Goal: Task Accomplishment & Management: Complete application form

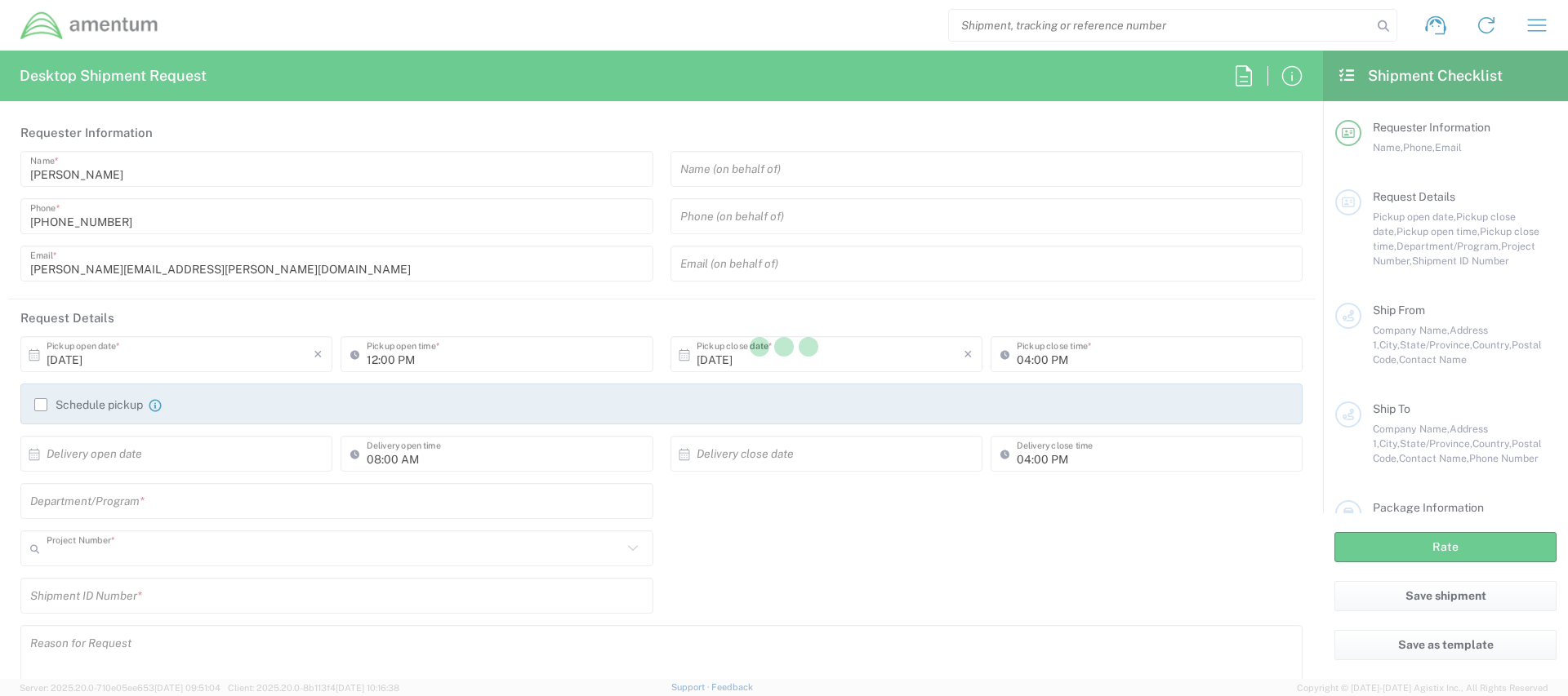
type input "AUTEC"
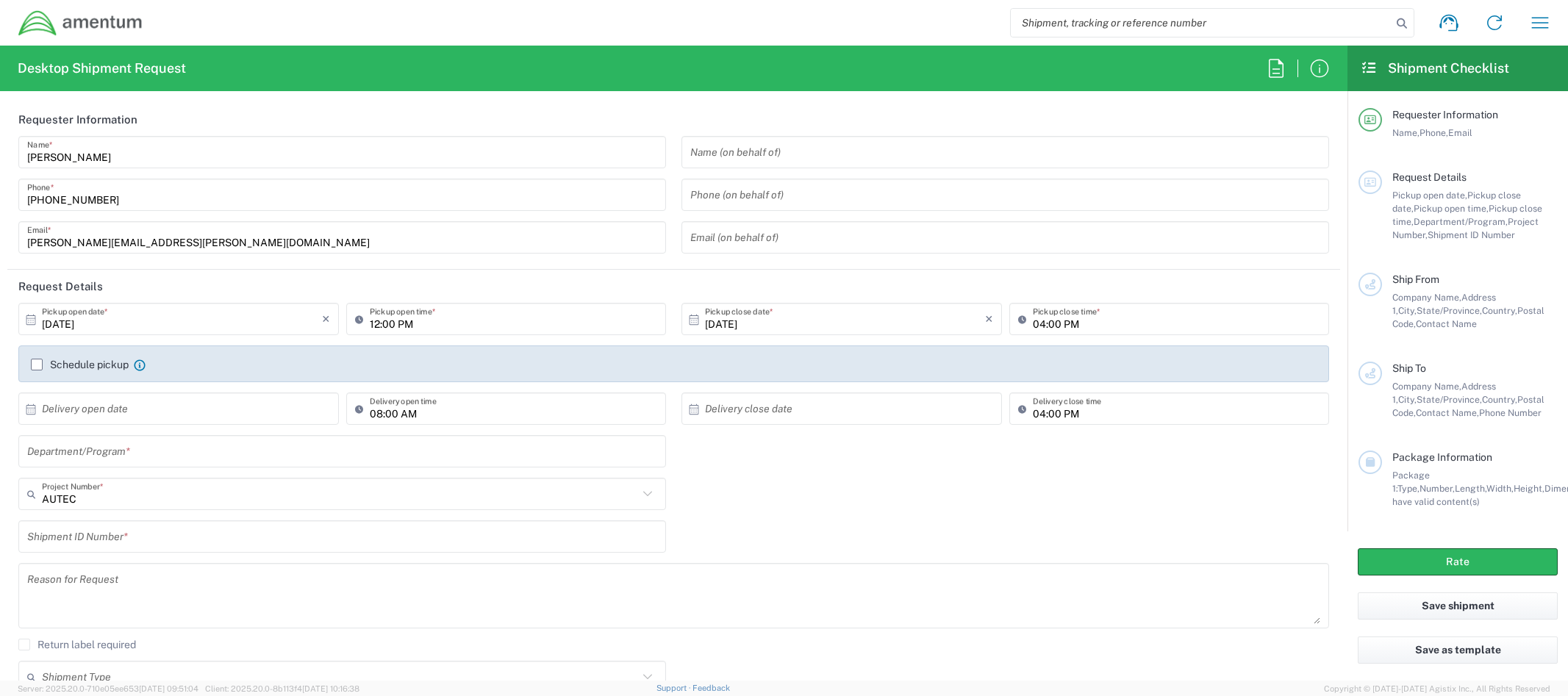
click at [958, 537] on div "Shipment ID Number *" at bounding box center [674, 542] width 1326 height 43
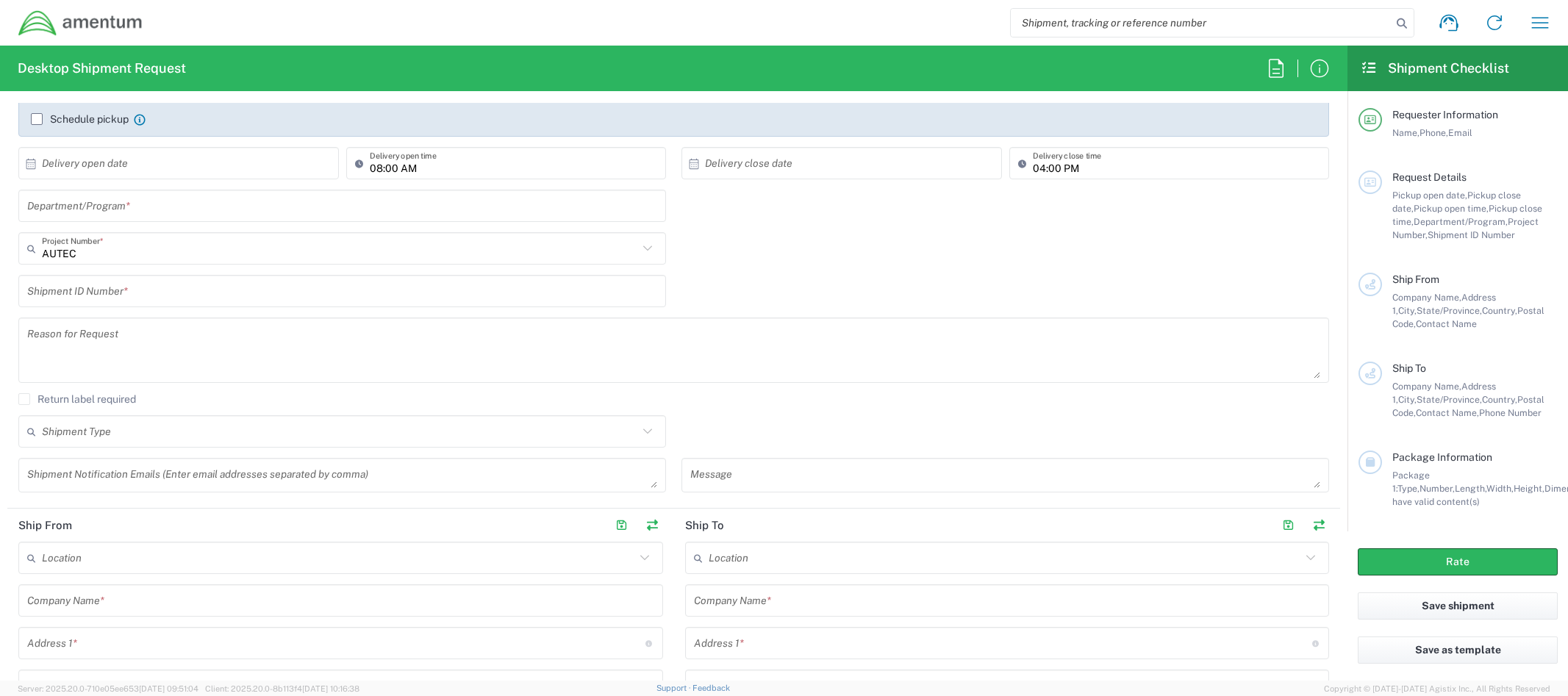
click at [647, 431] on icon at bounding box center [647, 430] width 19 height 19
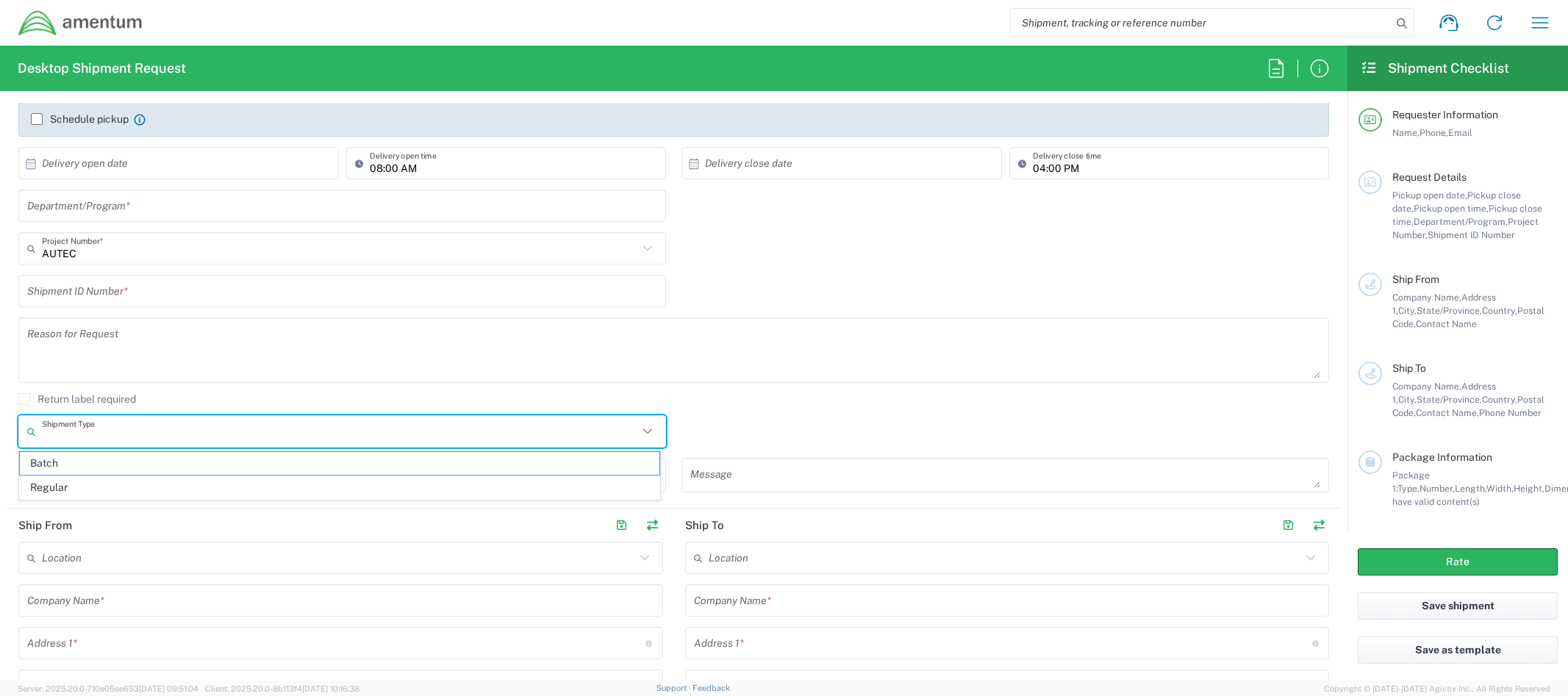
click at [638, 431] on icon at bounding box center [647, 430] width 19 height 19
click at [696, 430] on div "Shipment Type Batch Regular" at bounding box center [674, 436] width 1326 height 43
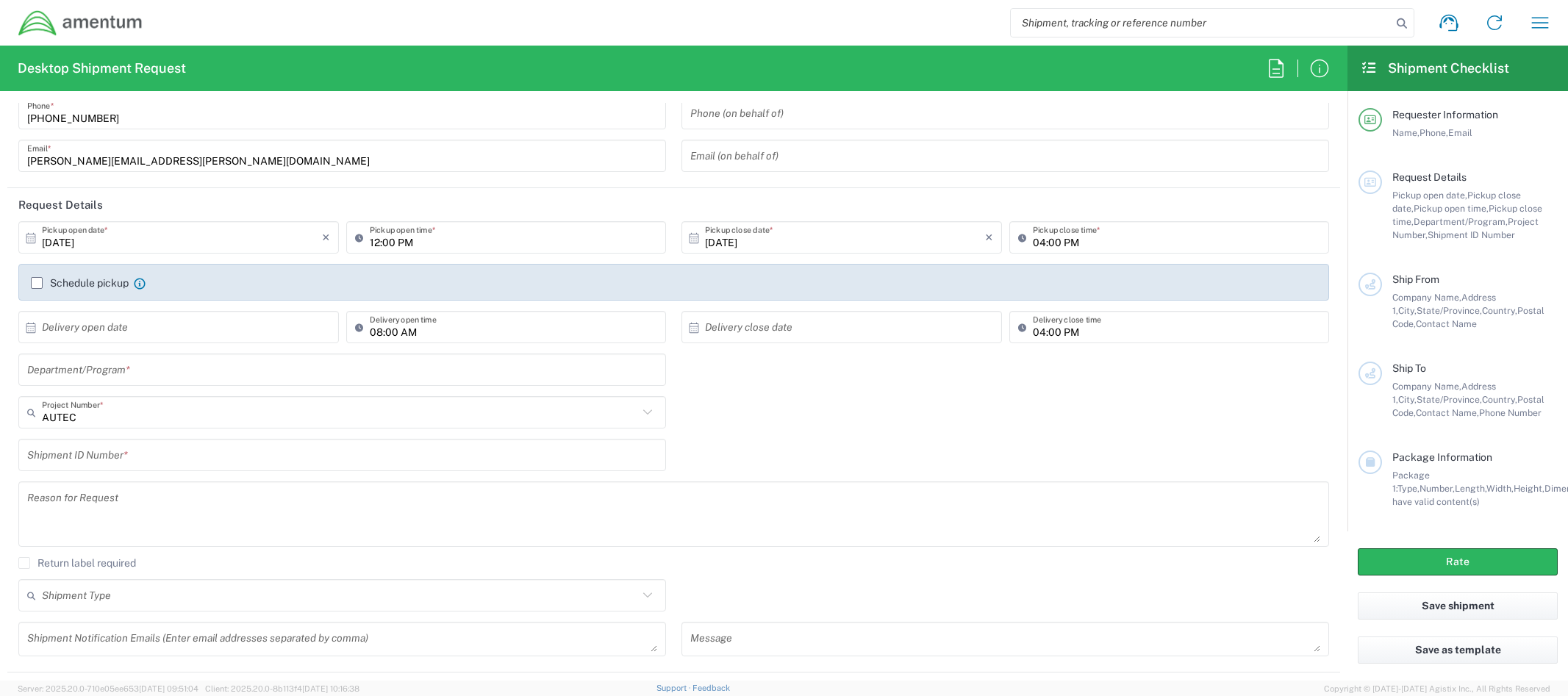
scroll to position [0, 0]
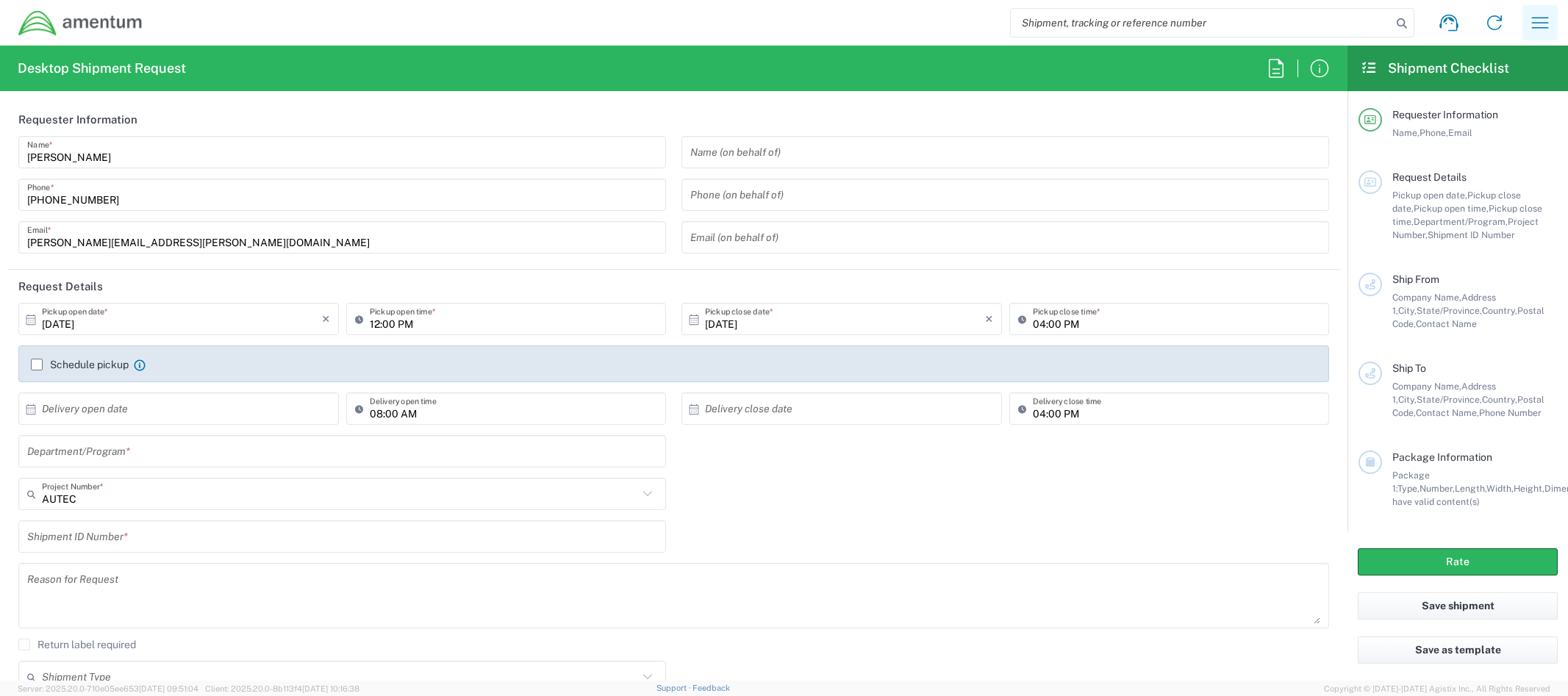
click at [1410, 24] on icon "button" at bounding box center [1540, 22] width 24 height 24
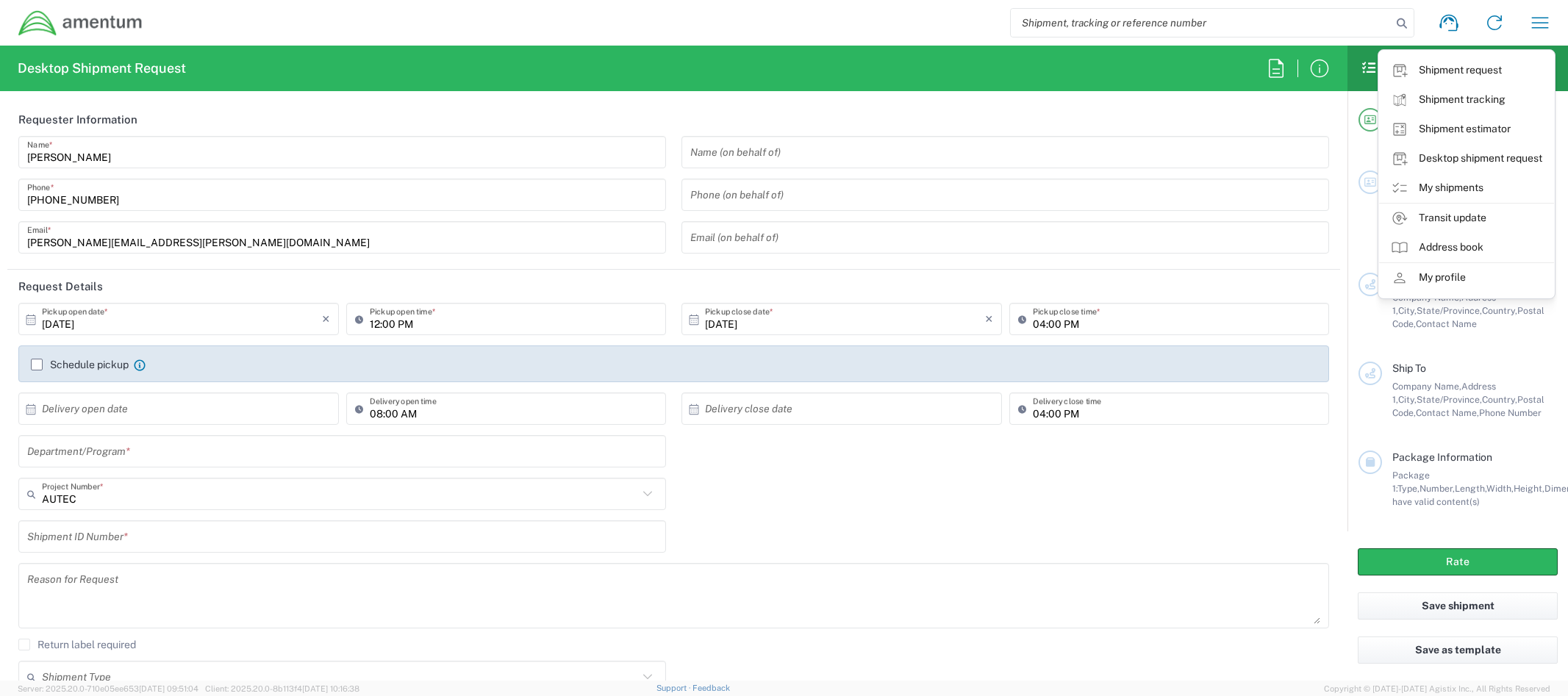
click at [680, 105] on header "Requester Information" at bounding box center [674, 120] width 1333 height 33
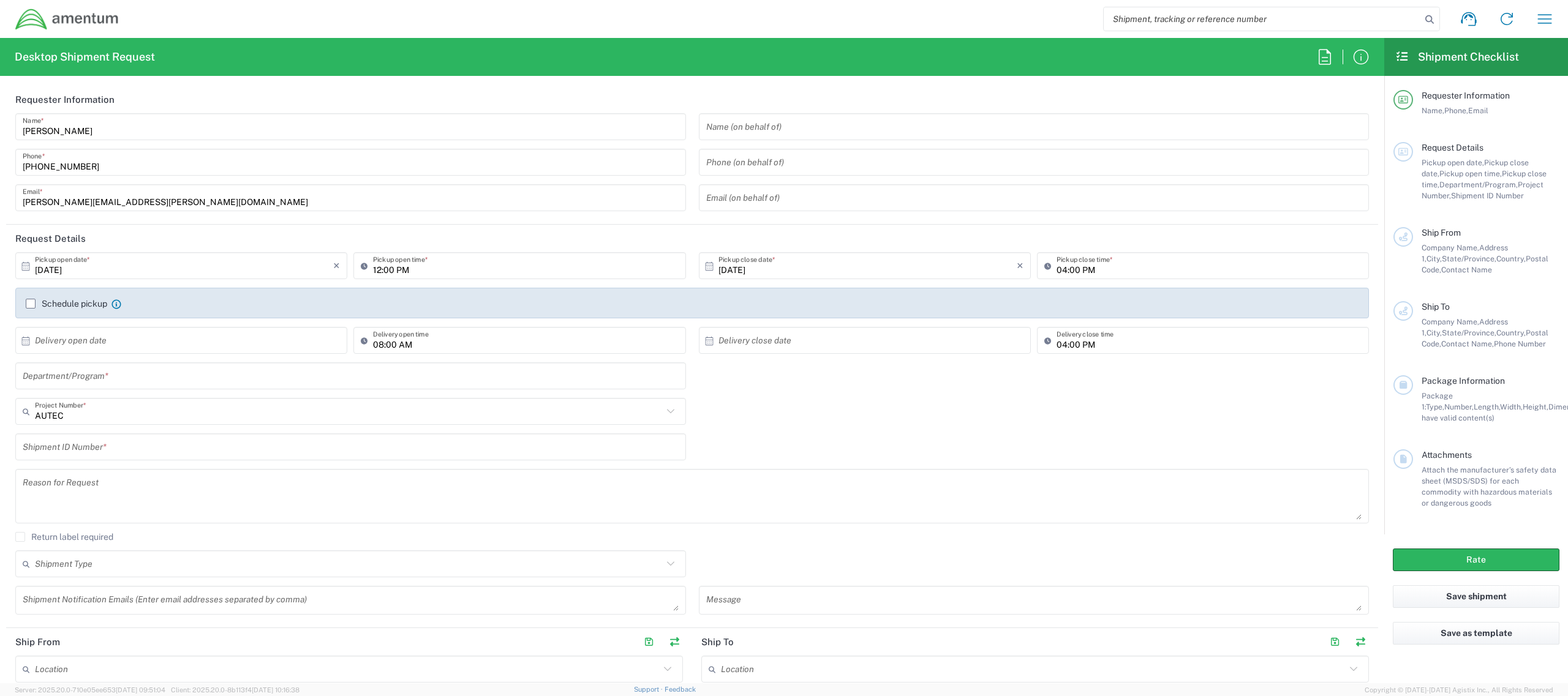
click at [204, 379] on input "text" at bounding box center [351, 376] width 656 height 21
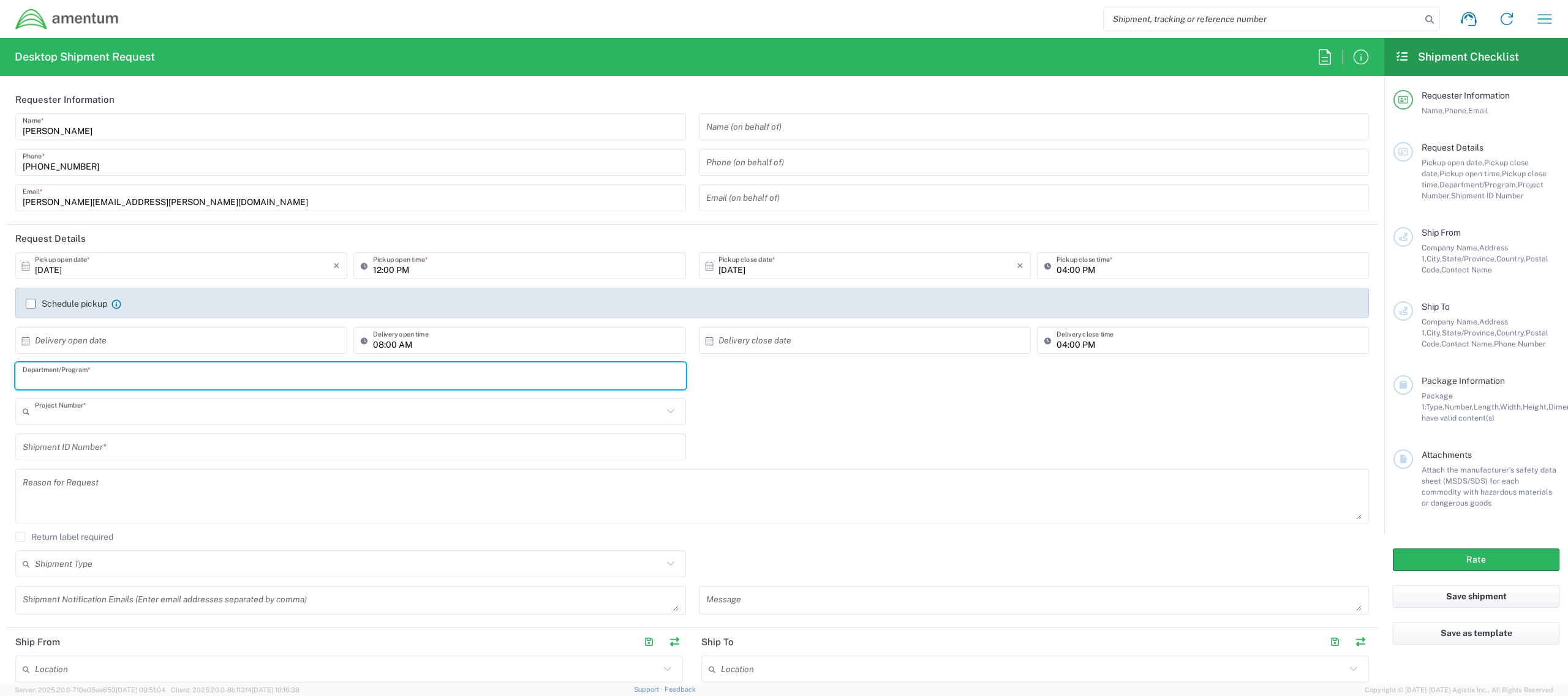
click at [179, 422] on input "text" at bounding box center [349, 412] width 628 height 21
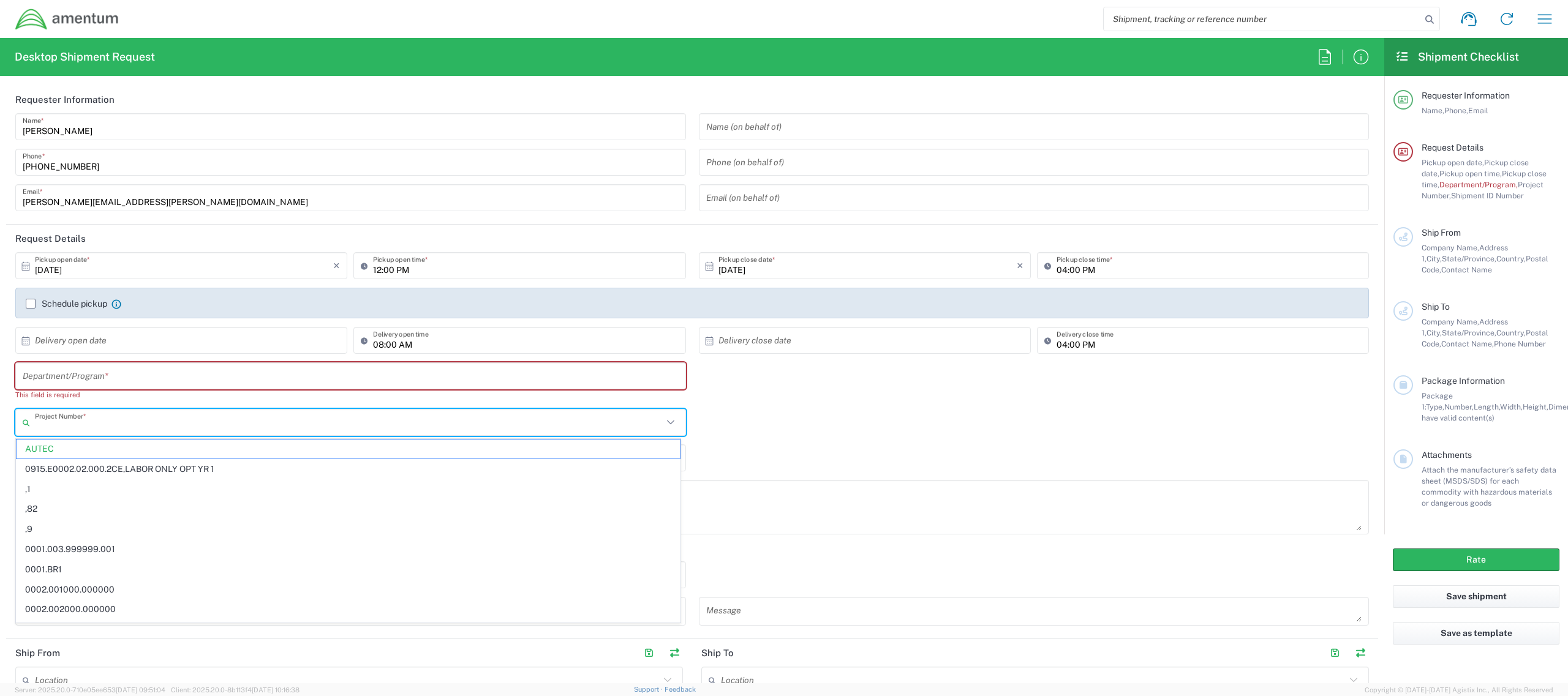
click at [162, 372] on input "text" at bounding box center [351, 376] width 656 height 21
type input "AUTEC"
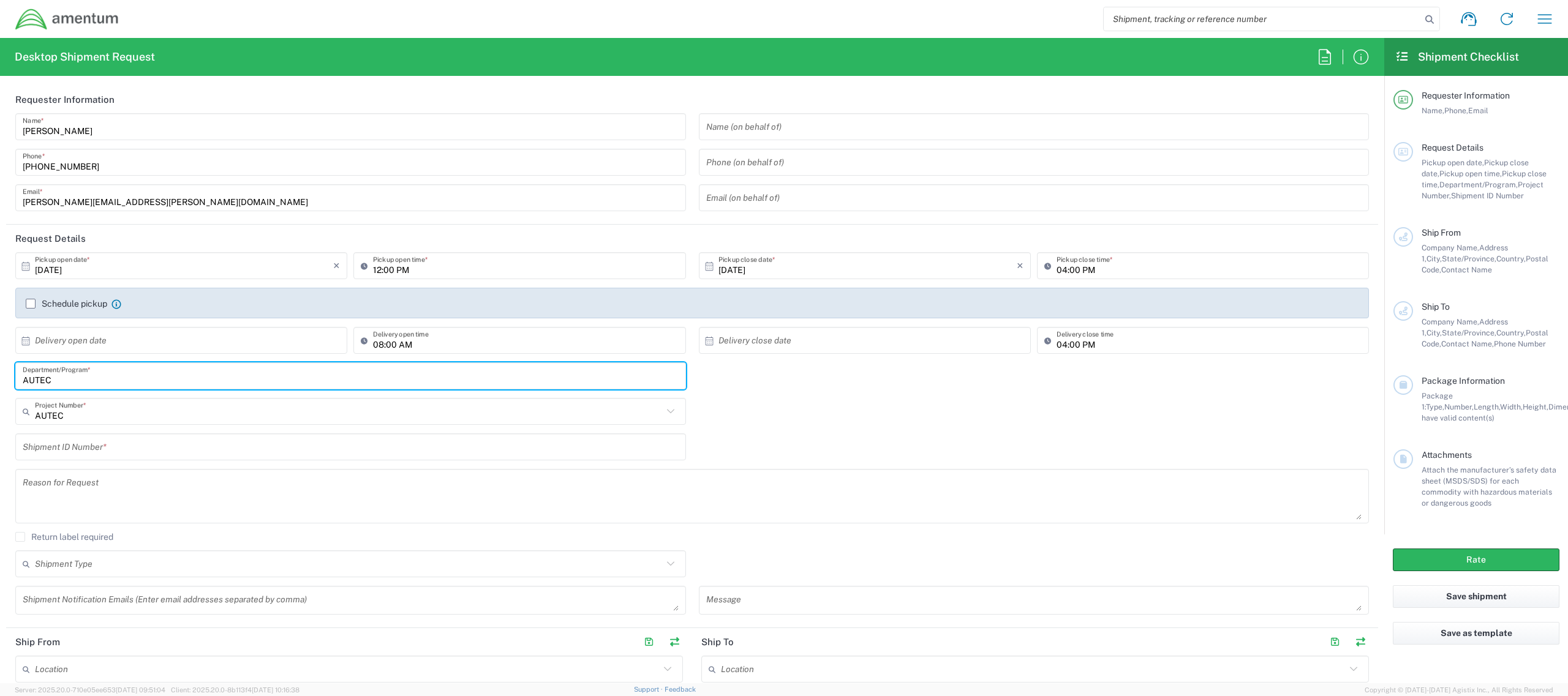
type input "AUTEC"
click at [100, 411] on input "AUTEC" at bounding box center [349, 412] width 628 height 21
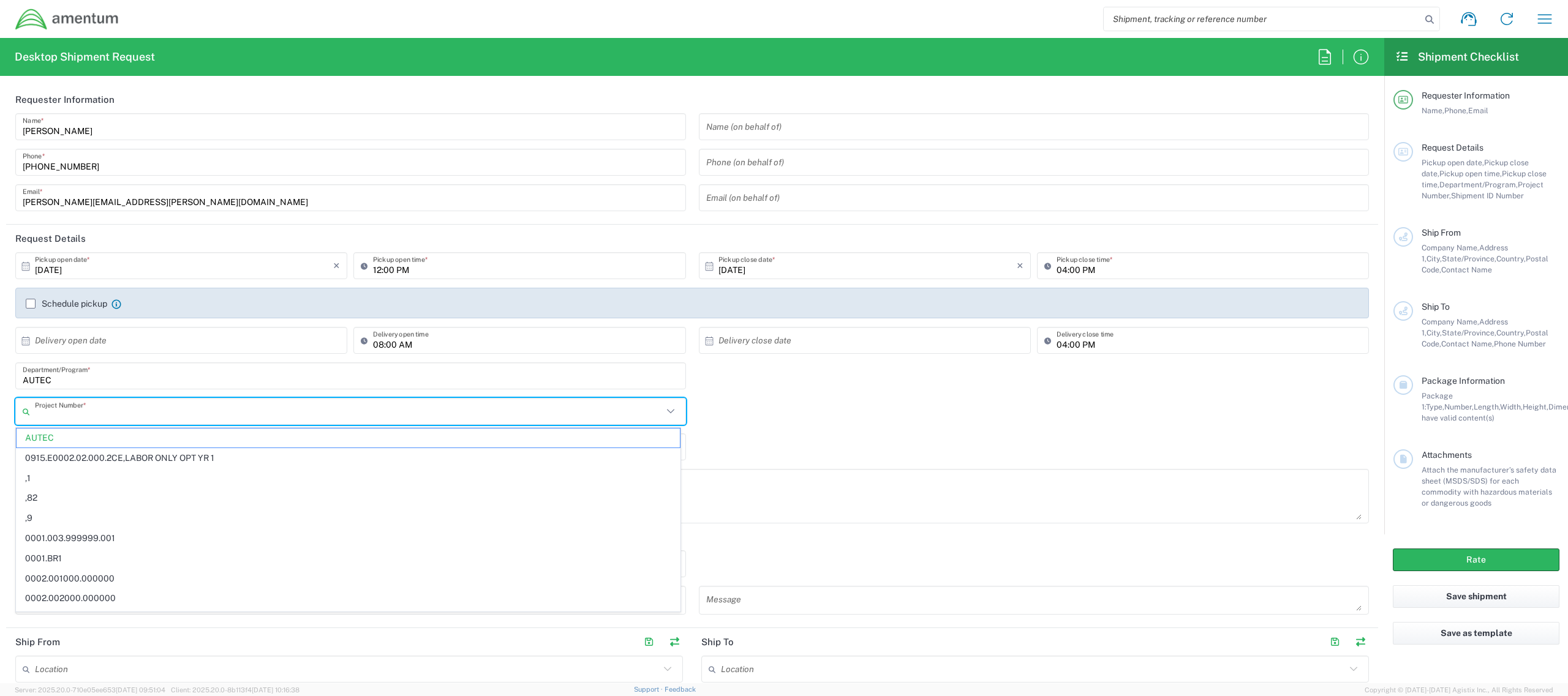
scroll to position [163, 0]
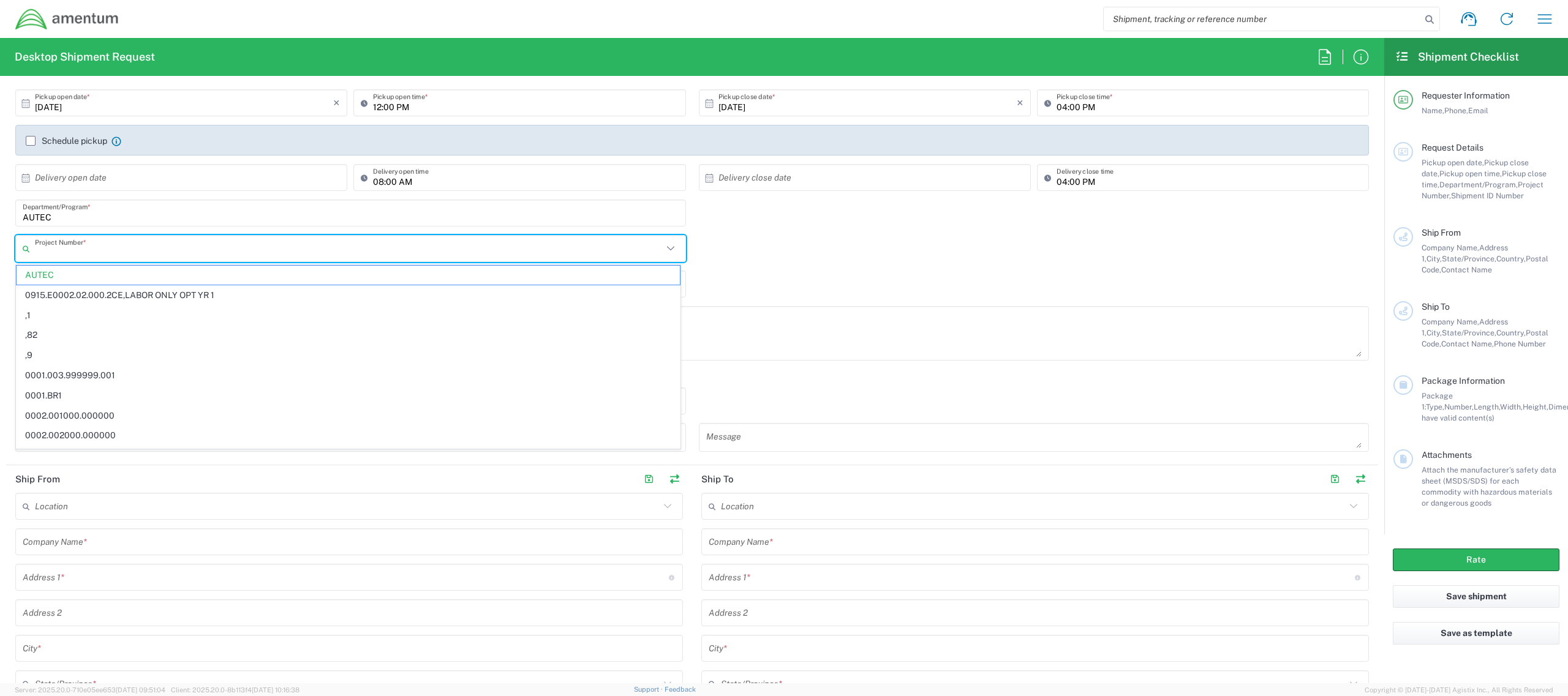
click at [814, 243] on div "Project Number * AUTEC 0915.E0002.02.000.2CE,LABOR ONLY OPT YR 1 ,1 ,82 ,9 0001…" at bounding box center [692, 253] width 1367 height 36
type input "AUTEC"
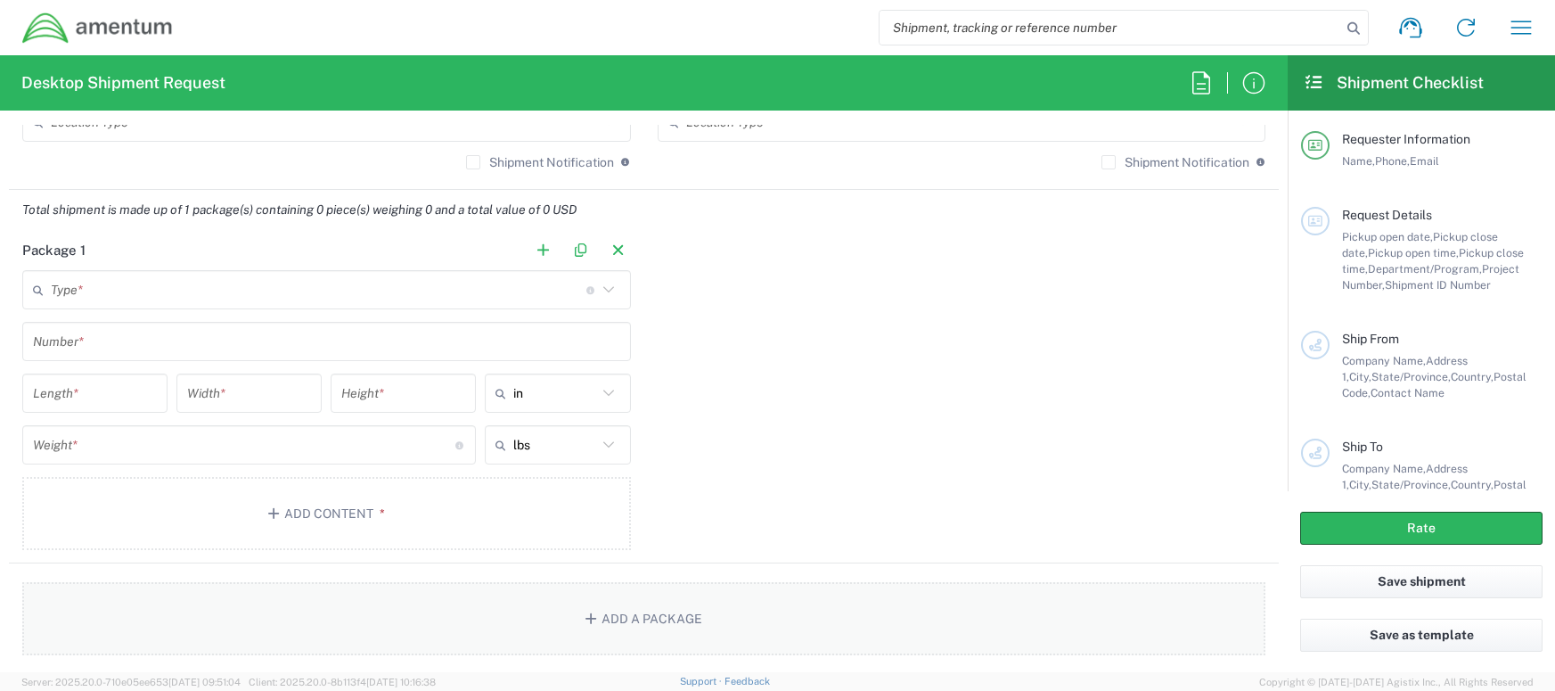
scroll to position [1745, 0]
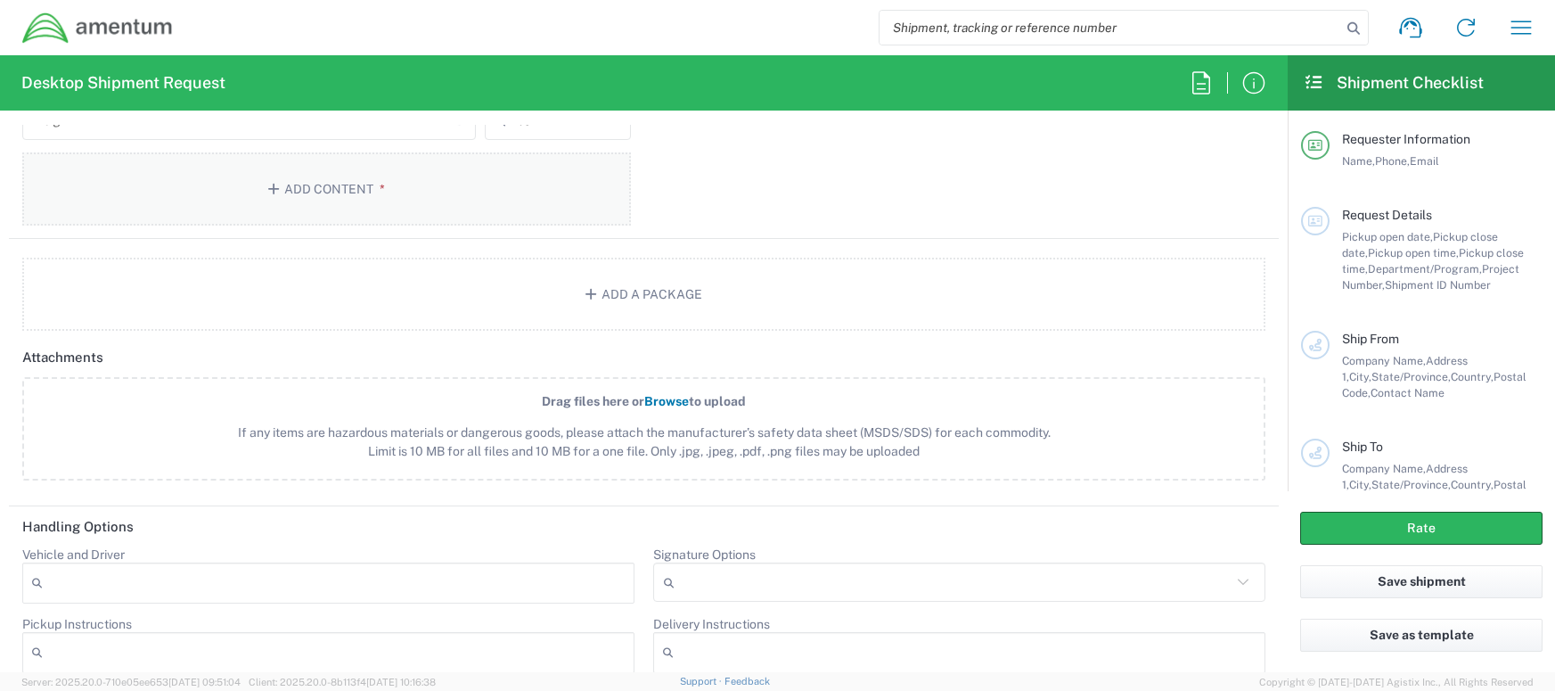
click at [321, 209] on button "Add Content *" at bounding box center [326, 188] width 609 height 73
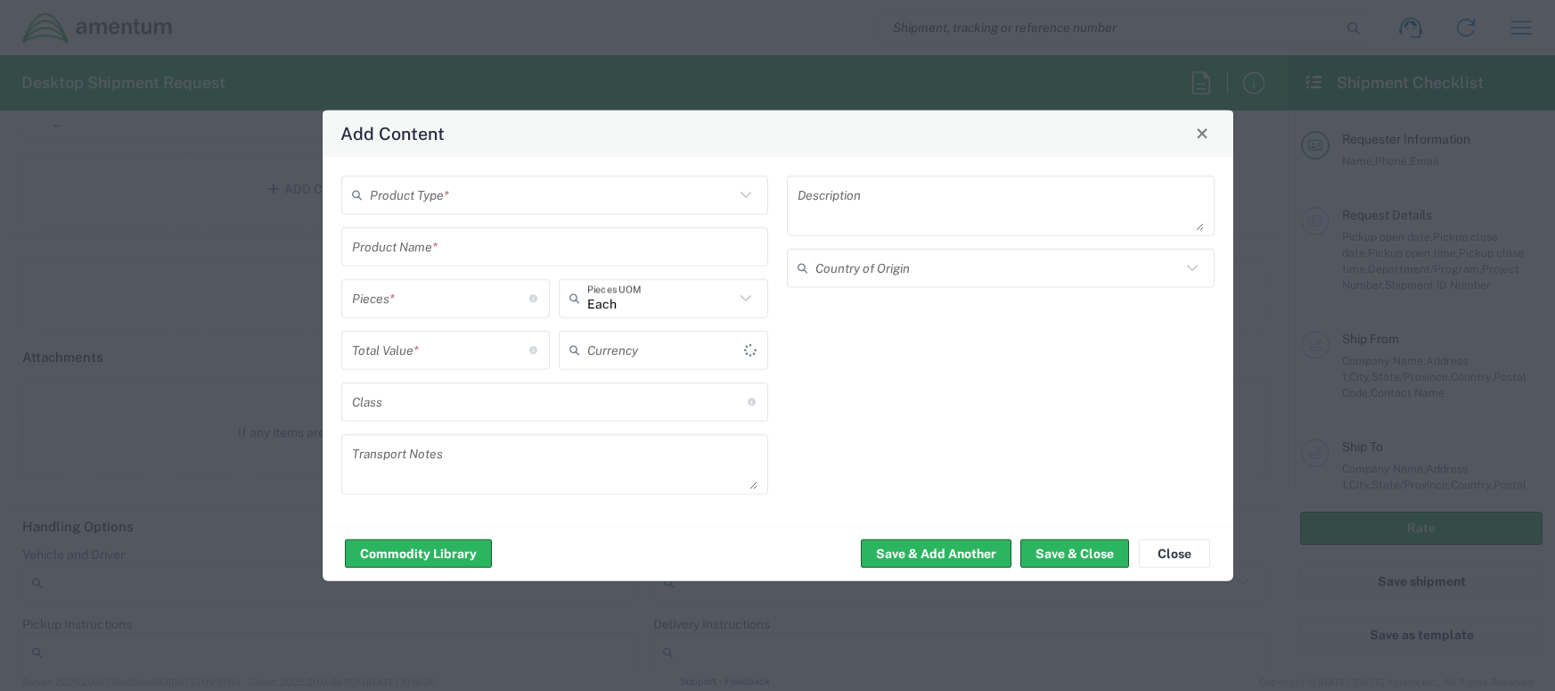
type input "US Dollar"
click at [1166, 544] on button "Close" at bounding box center [1174, 553] width 71 height 29
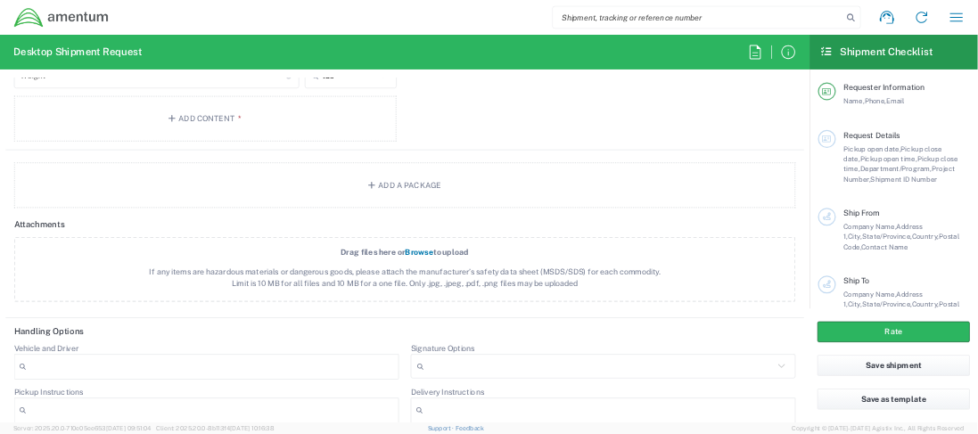
scroll to position [1826, 0]
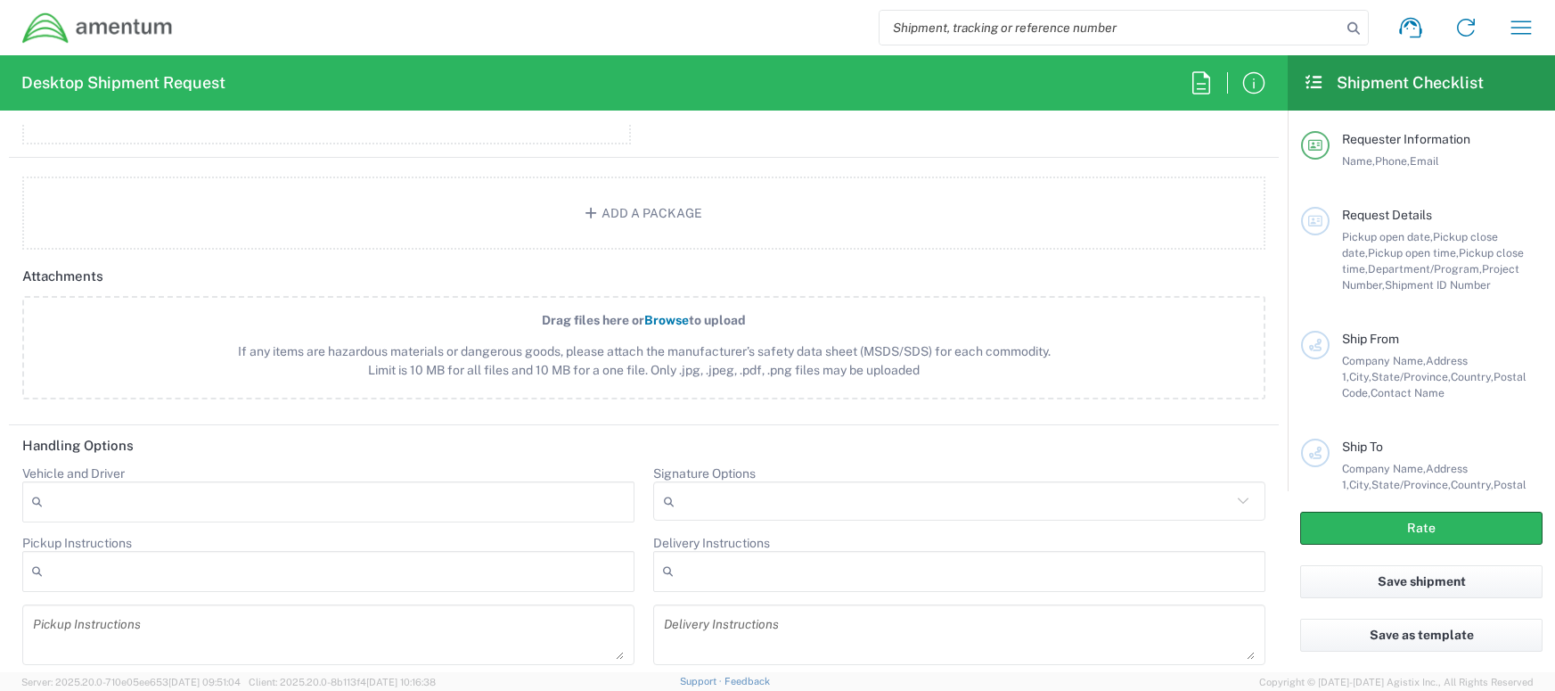
click at [948, 434] on header "Handling Options" at bounding box center [644, 445] width 1270 height 40
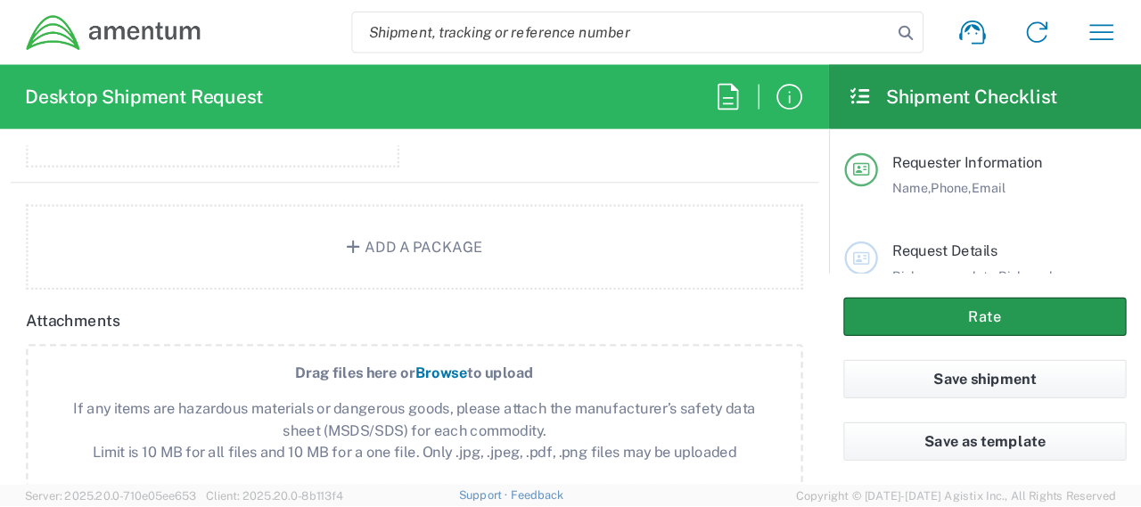
scroll to position [1827, 0]
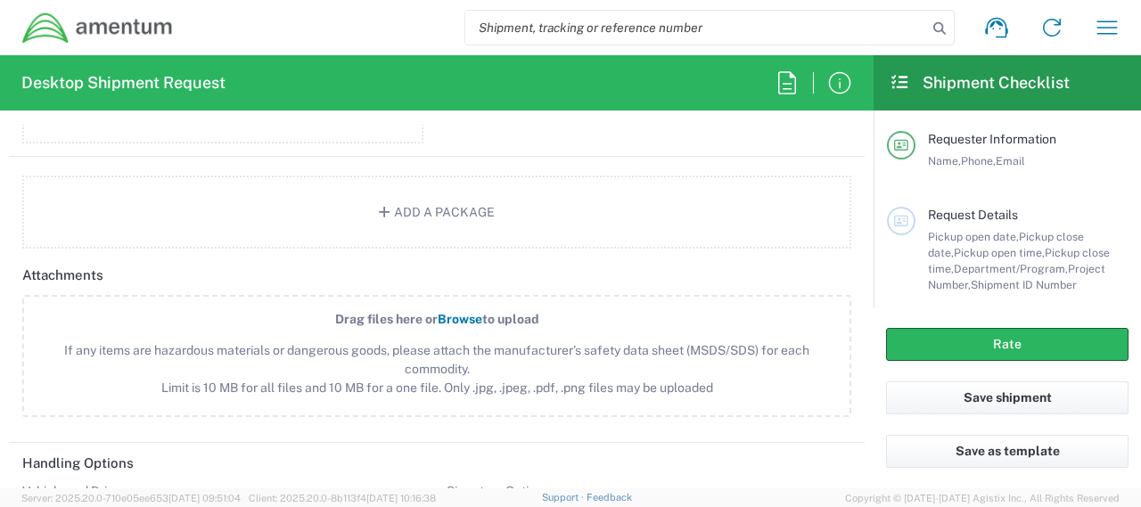
click at [827, 282] on header "Attachments" at bounding box center [436, 275] width 855 height 40
click at [800, 254] on form "Requester Information [PERSON_NAME] Name * [PHONE_NUMBER] Phone * [PERSON_NAME]…" at bounding box center [436, 307] width 873 height 364
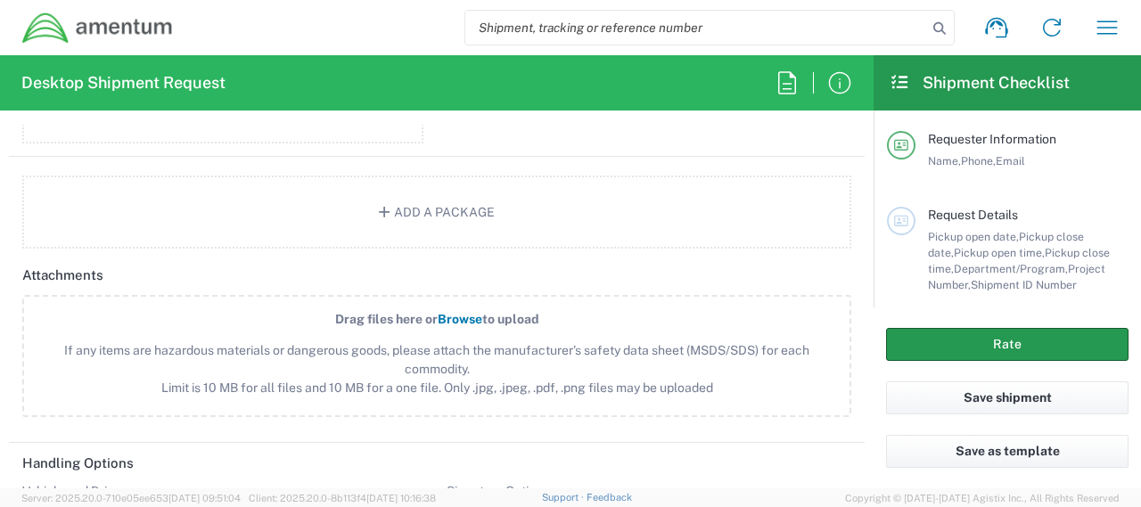
click at [984, 333] on button "Rate" at bounding box center [1007, 344] width 242 height 33
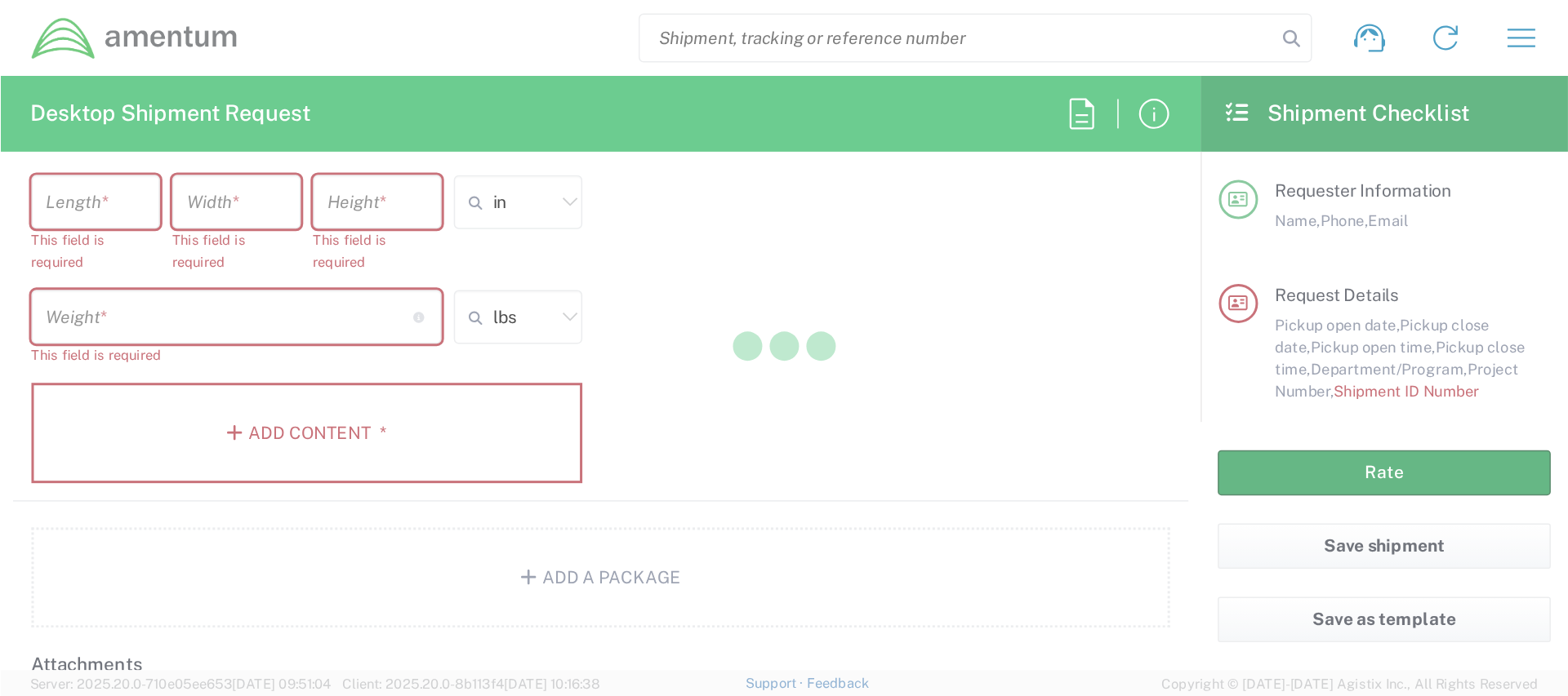
scroll to position [1862, 0]
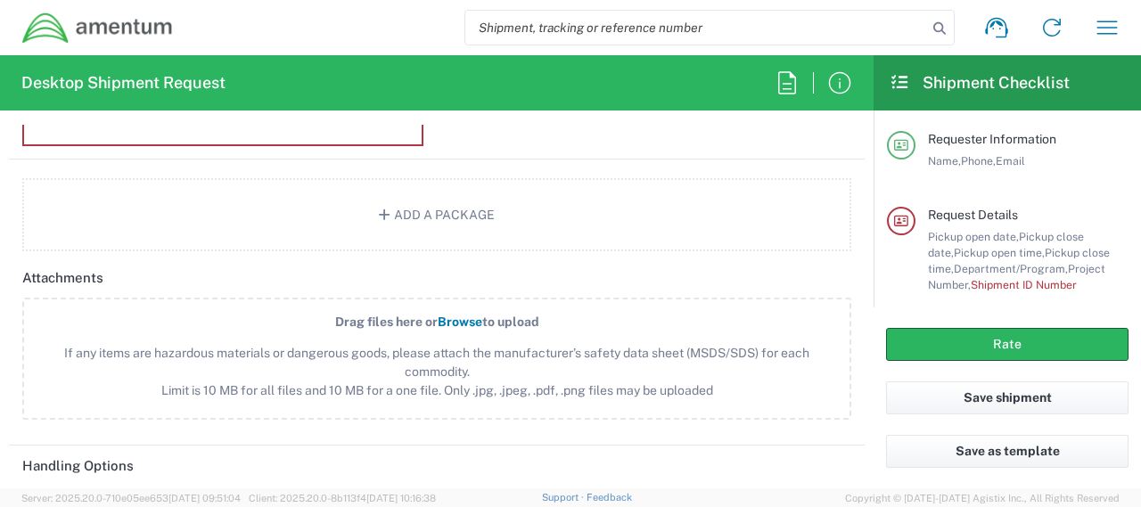
click at [860, 27] on input "search" at bounding box center [696, 28] width 462 height 34
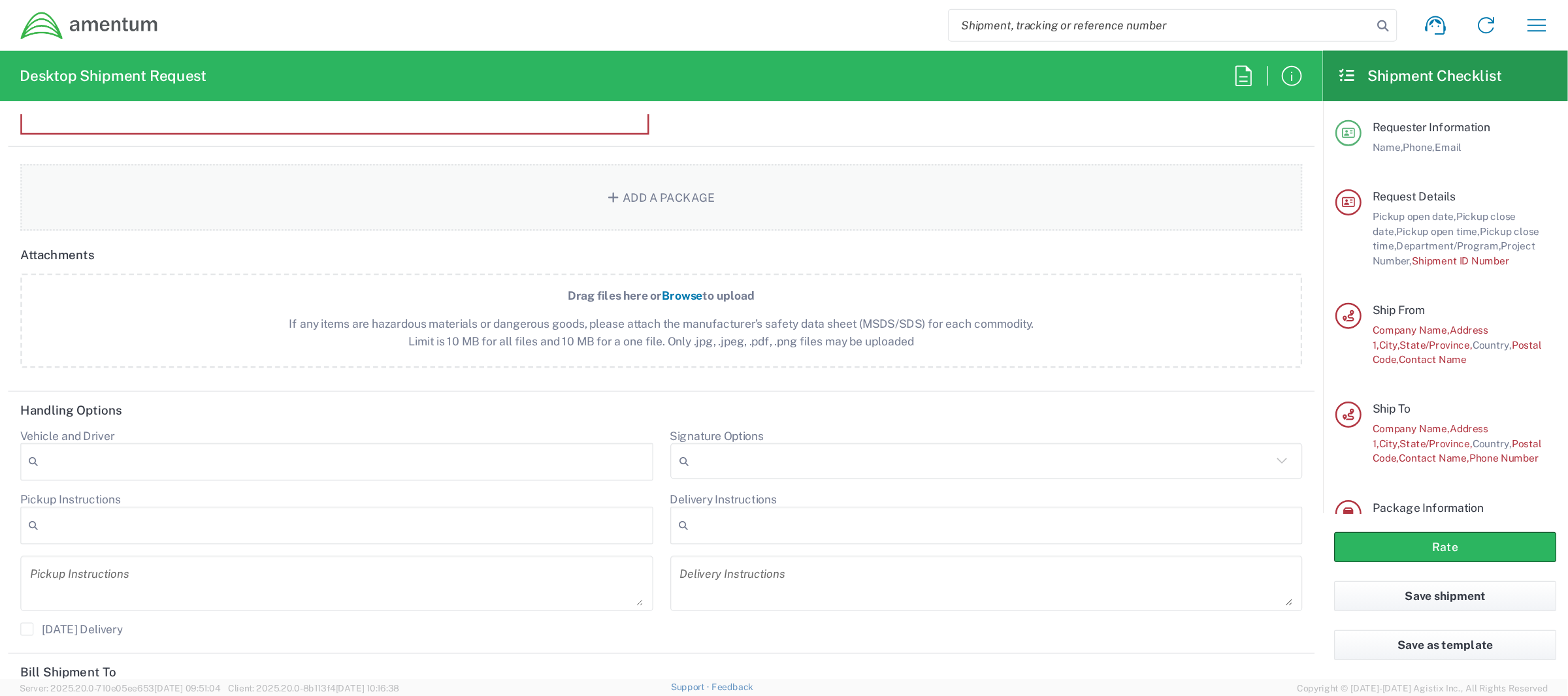
scroll to position [1070, 0]
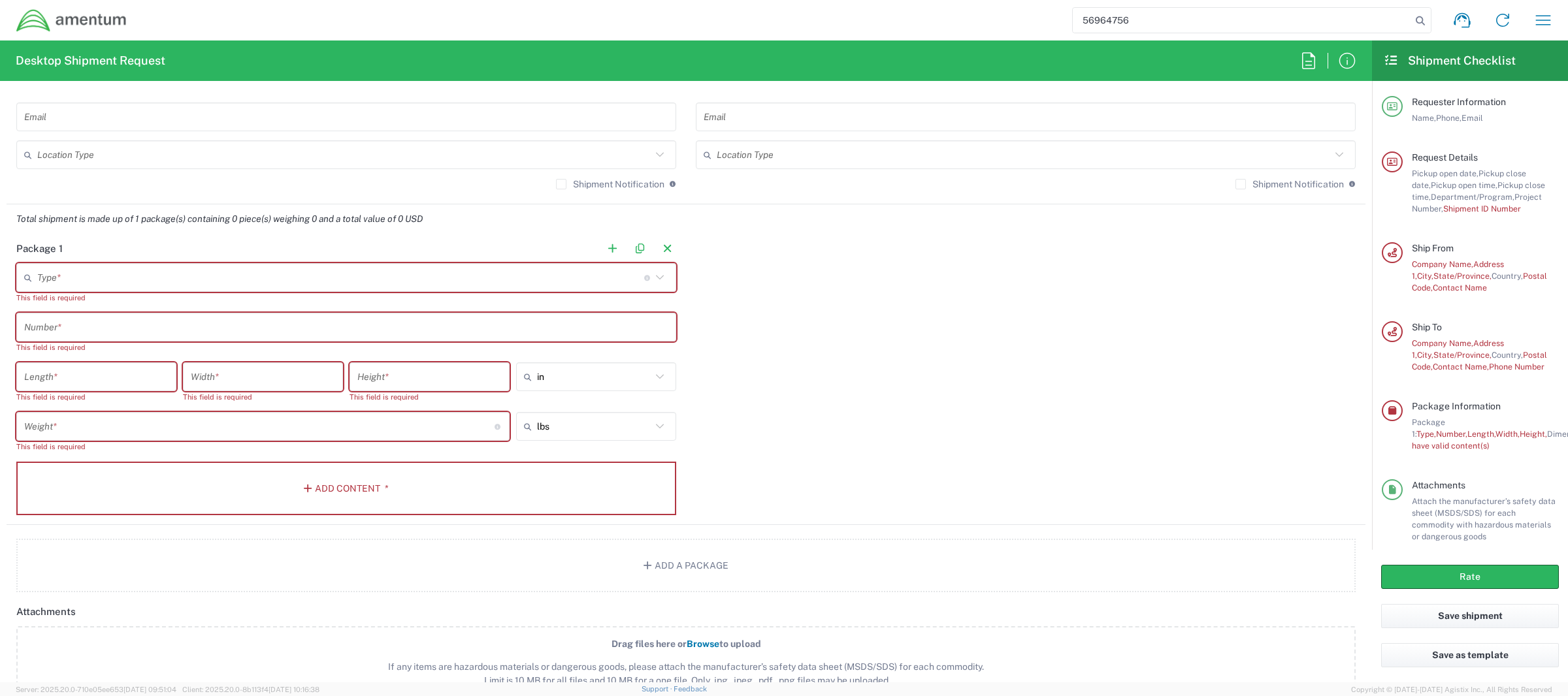
type input "56964756"
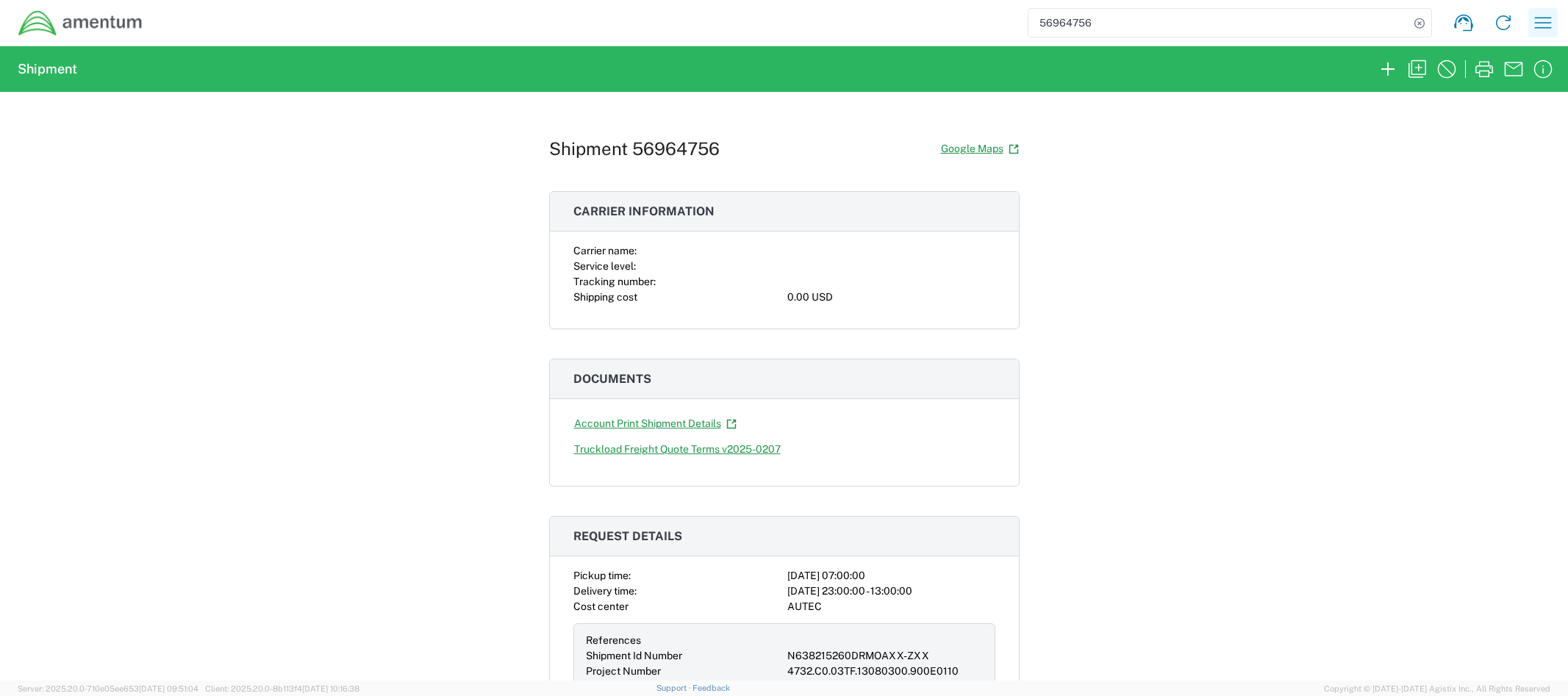
click at [1410, 15] on icon "button" at bounding box center [1542, 22] width 24 height 24
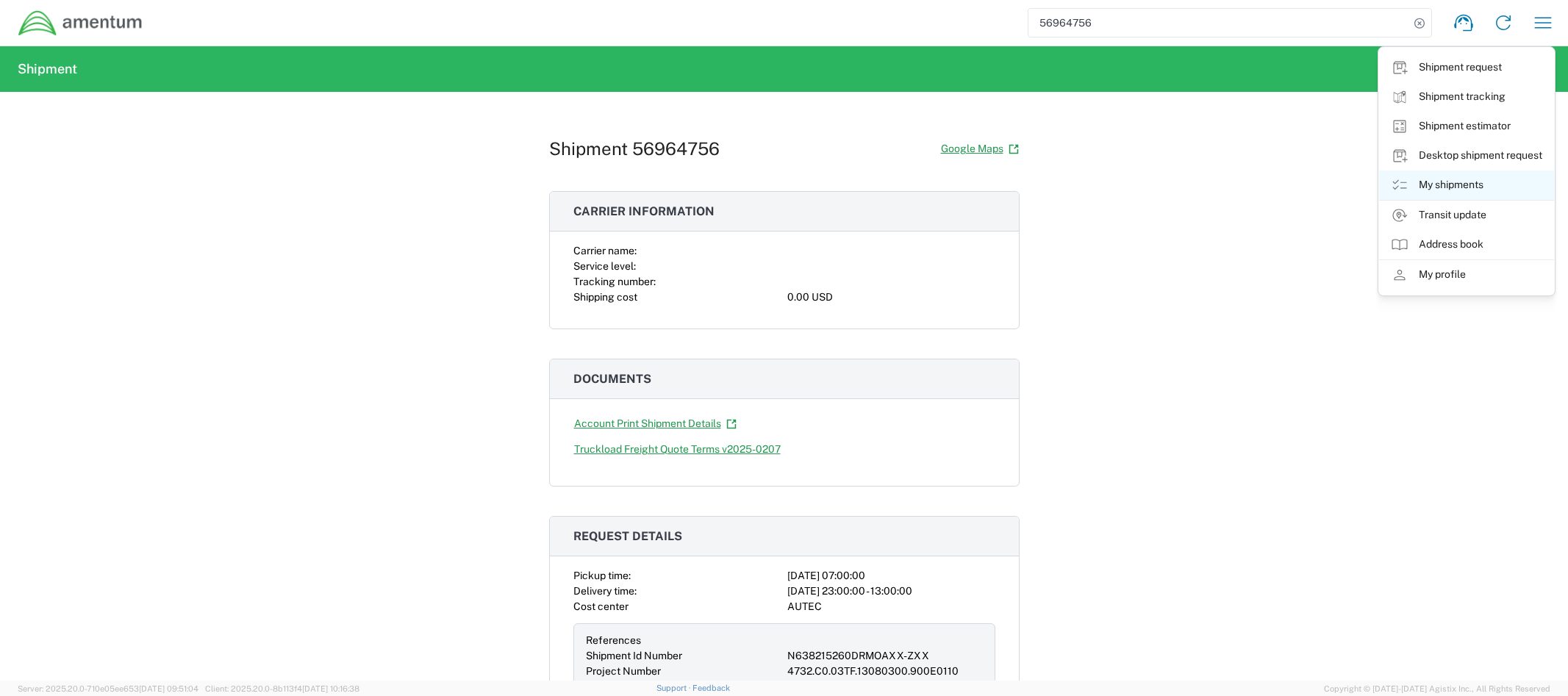
click at [1410, 185] on link "My shipments" at bounding box center [1467, 186] width 175 height 30
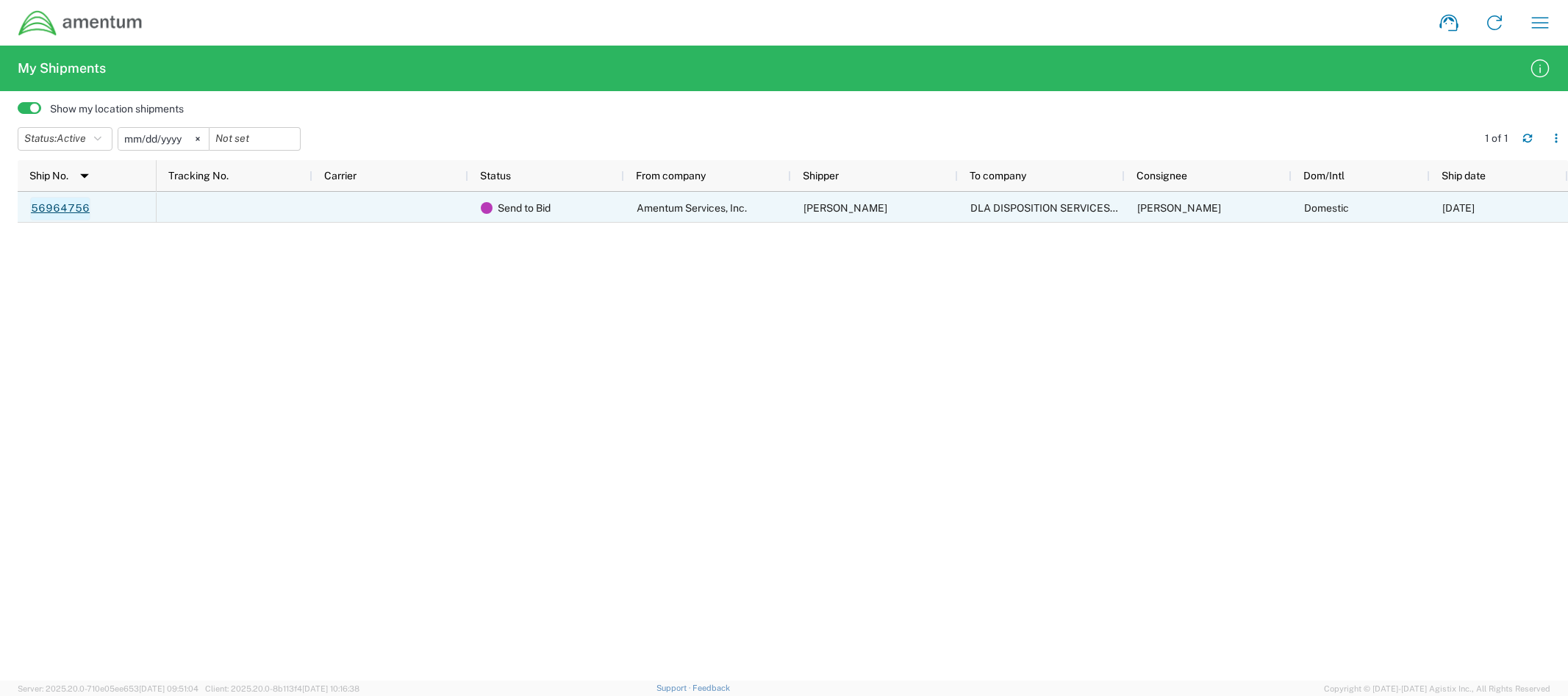
click at [78, 214] on link "56964756" at bounding box center [60, 209] width 60 height 24
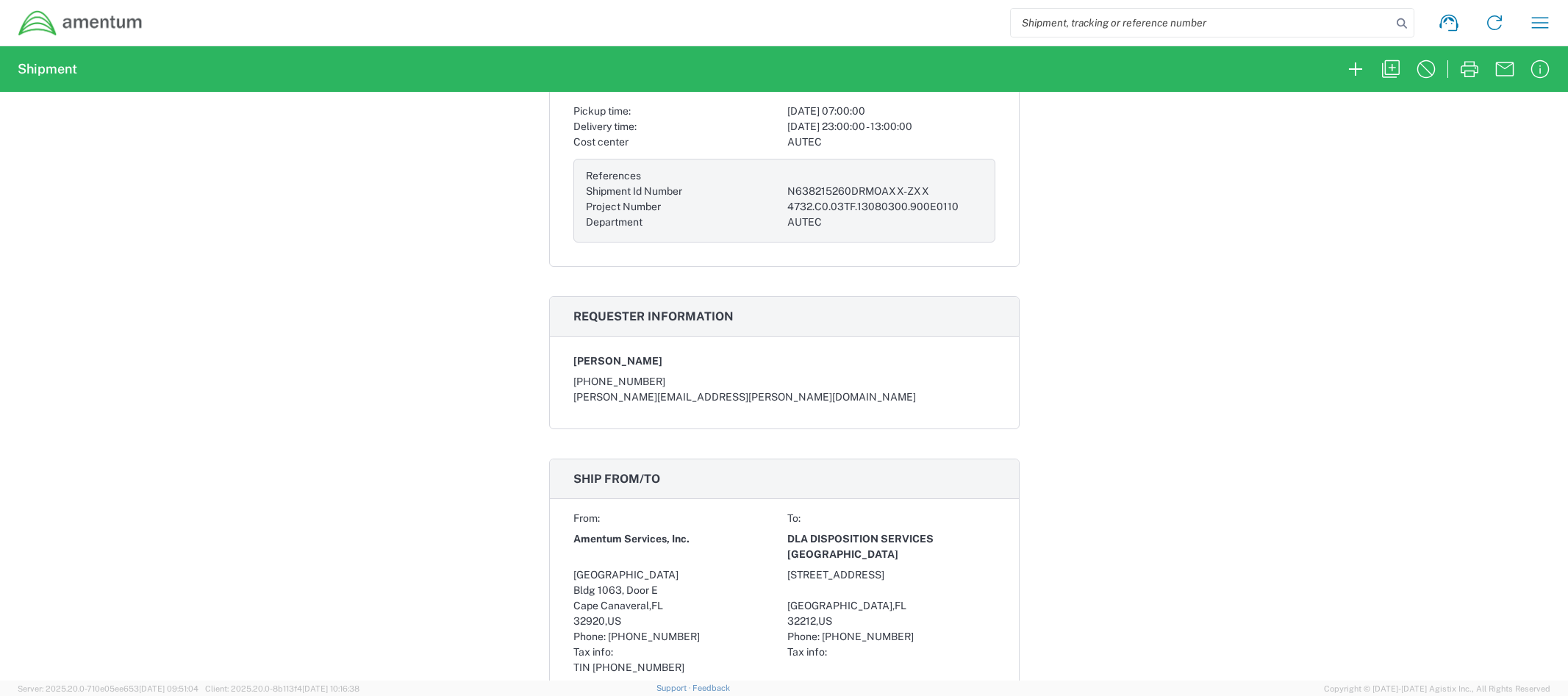
scroll to position [383, 0]
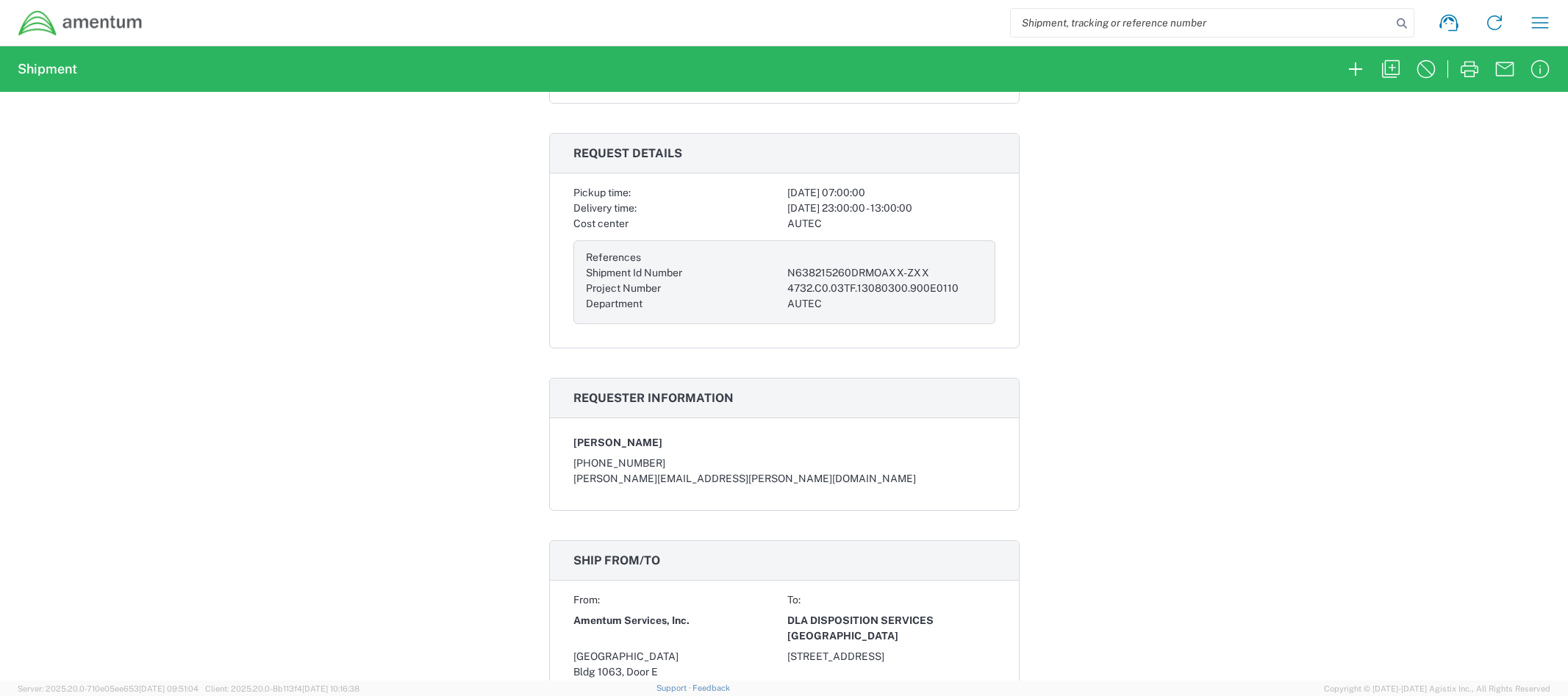
click at [1110, 412] on div "Shipment 56964756 Google Maps Carrier information Carrier name: Service level: …" at bounding box center [784, 386] width 1568 height 589
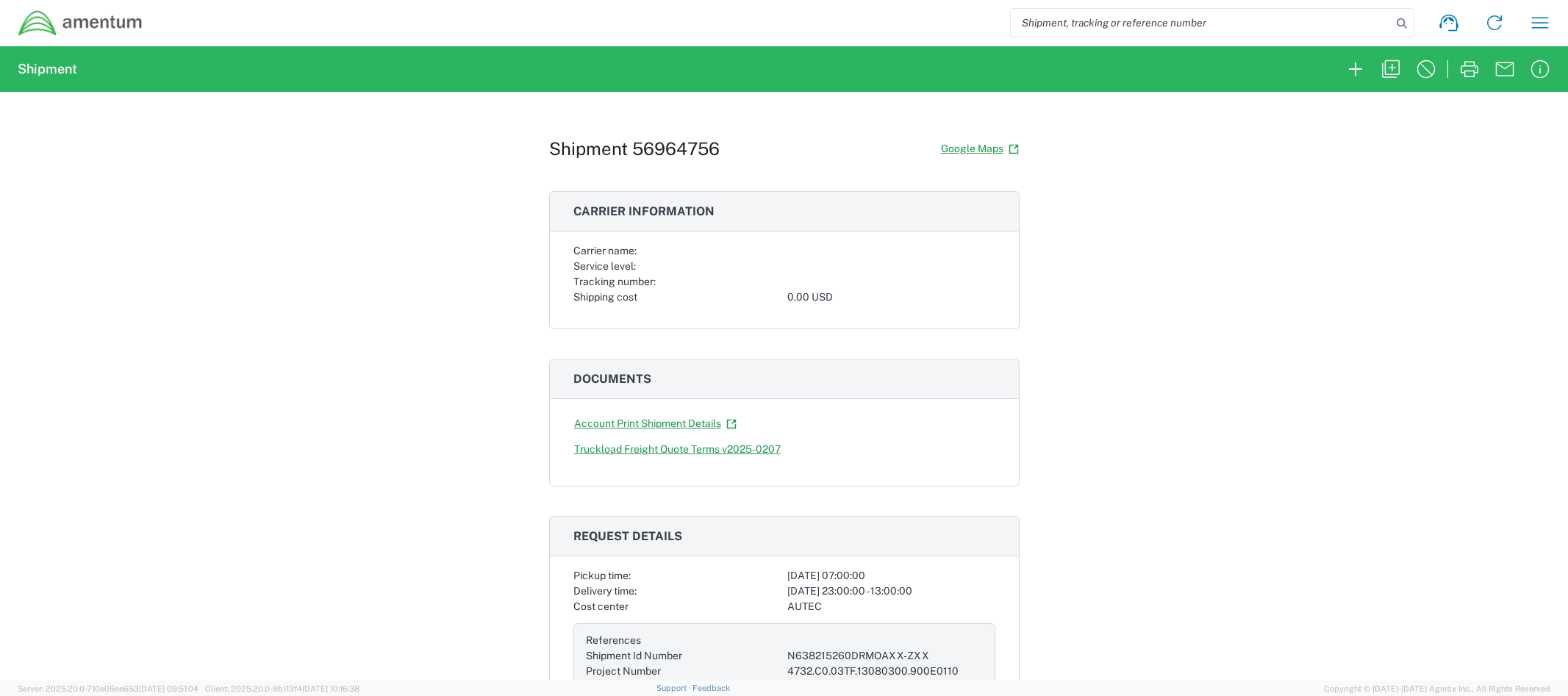
click at [813, 139] on div "Shipment 56964756 Google Maps" at bounding box center [784, 148] width 470 height 26
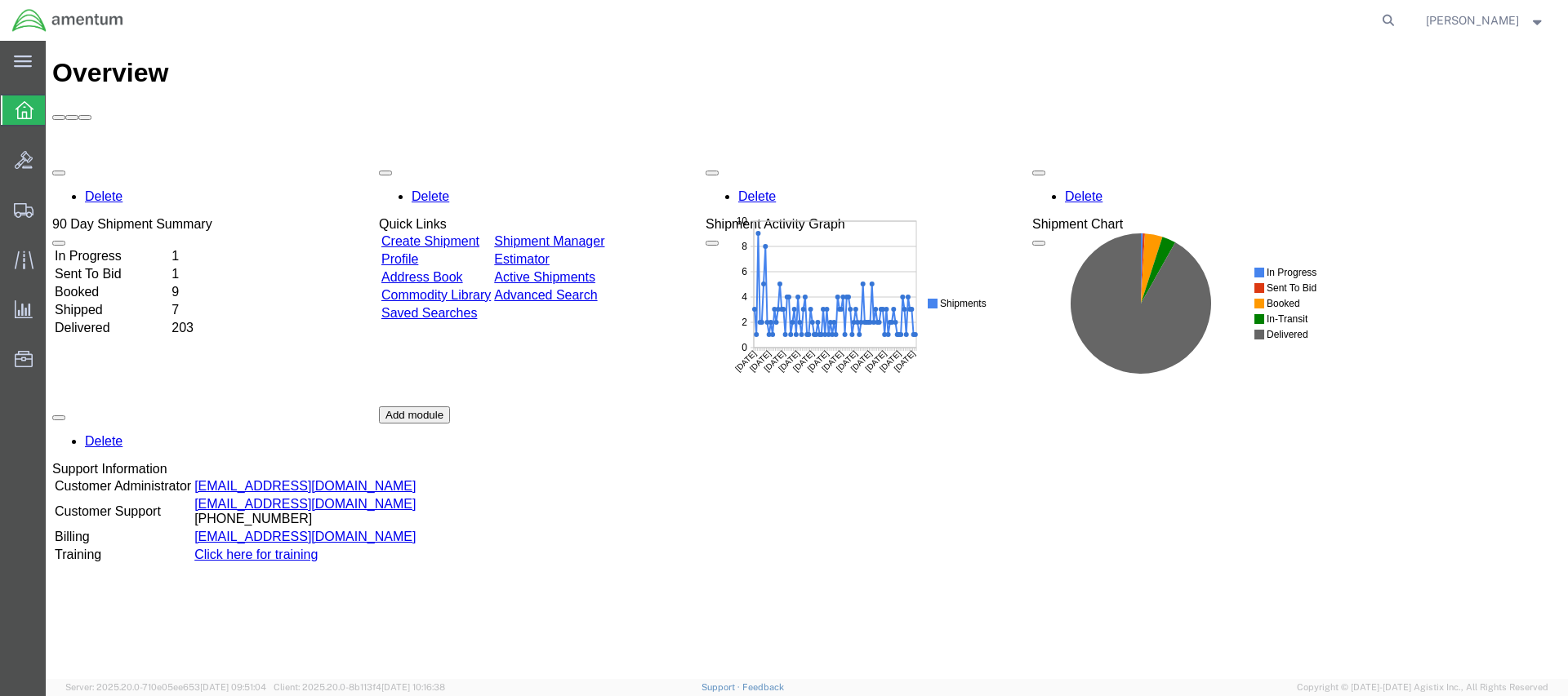
click at [1387, 24] on agx-global-search at bounding box center [1141, 20] width 522 height 41
click at [1399, 13] on icon at bounding box center [1387, 20] width 23 height 23
click at [1329, 24] on input "search" at bounding box center [1129, 20] width 497 height 39
click at [1301, 6] on input "search" at bounding box center [1129, 20] width 497 height 39
type input "56964756"
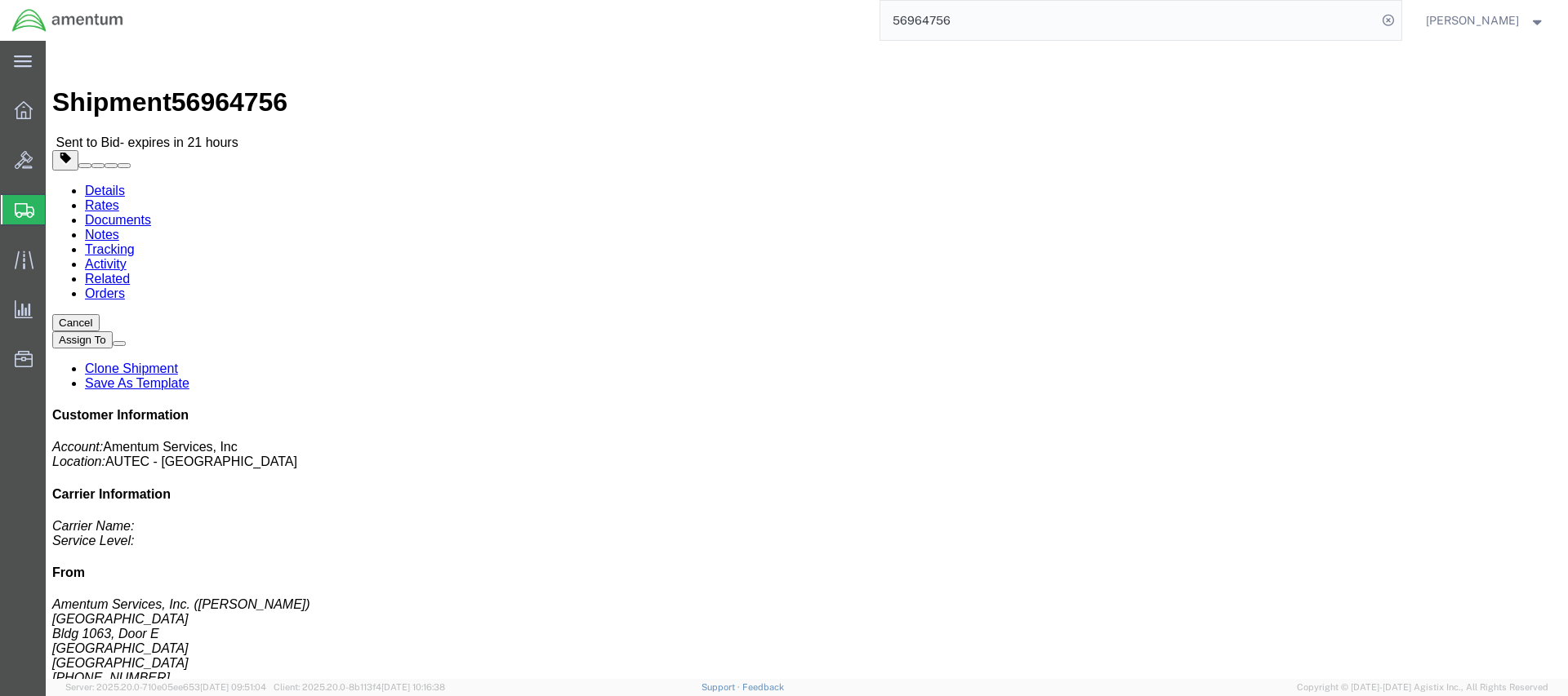
click link "Rates"
